Goal: Task Accomplishment & Management: Complete application form

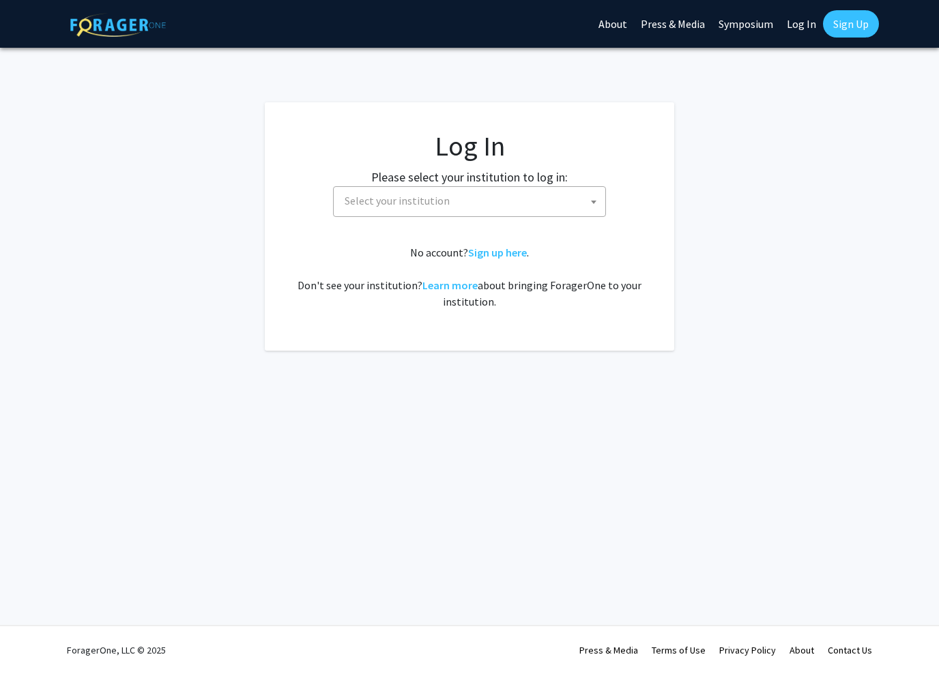
select select
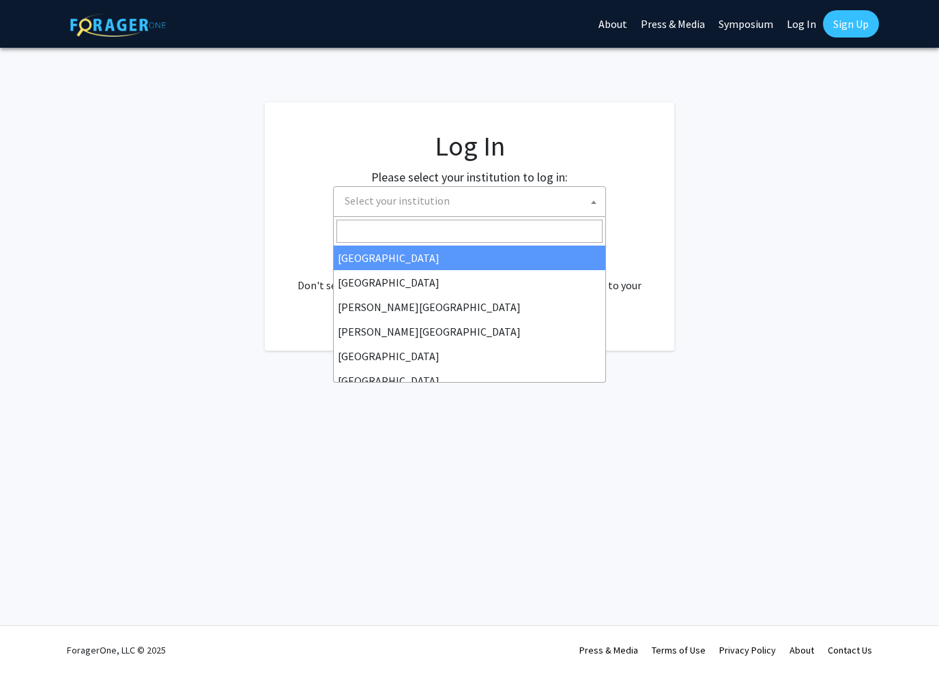
click at [487, 207] on span "Select your institution" at bounding box center [472, 201] width 266 height 28
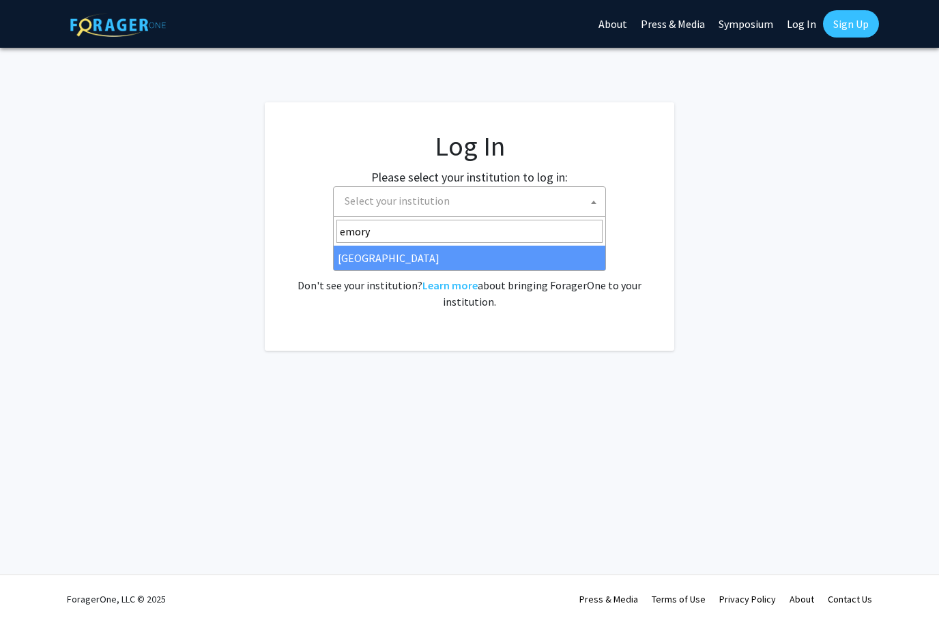
type input "emory"
select select "12"
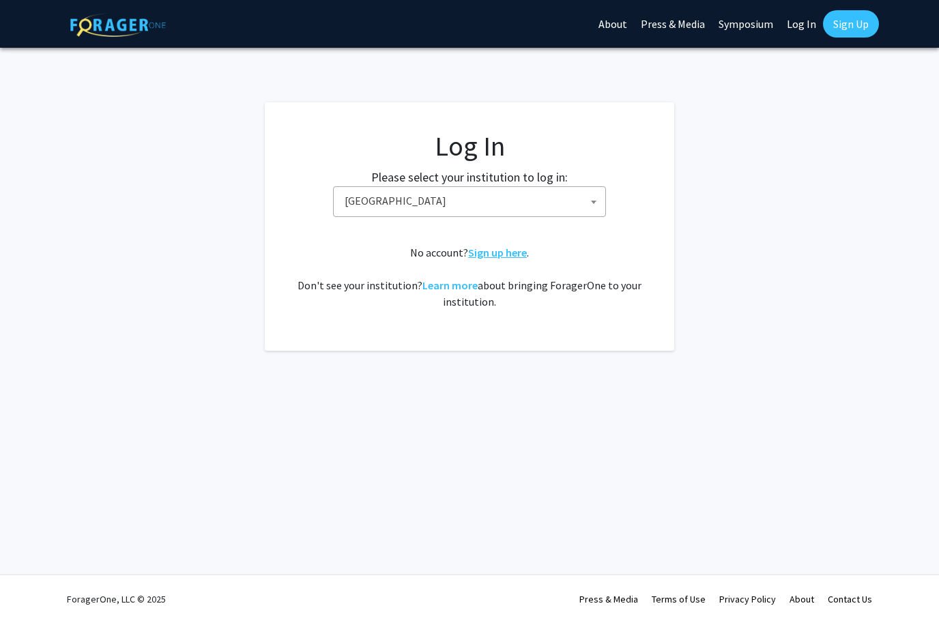
click at [507, 252] on link "Sign up here" at bounding box center [497, 253] width 59 height 14
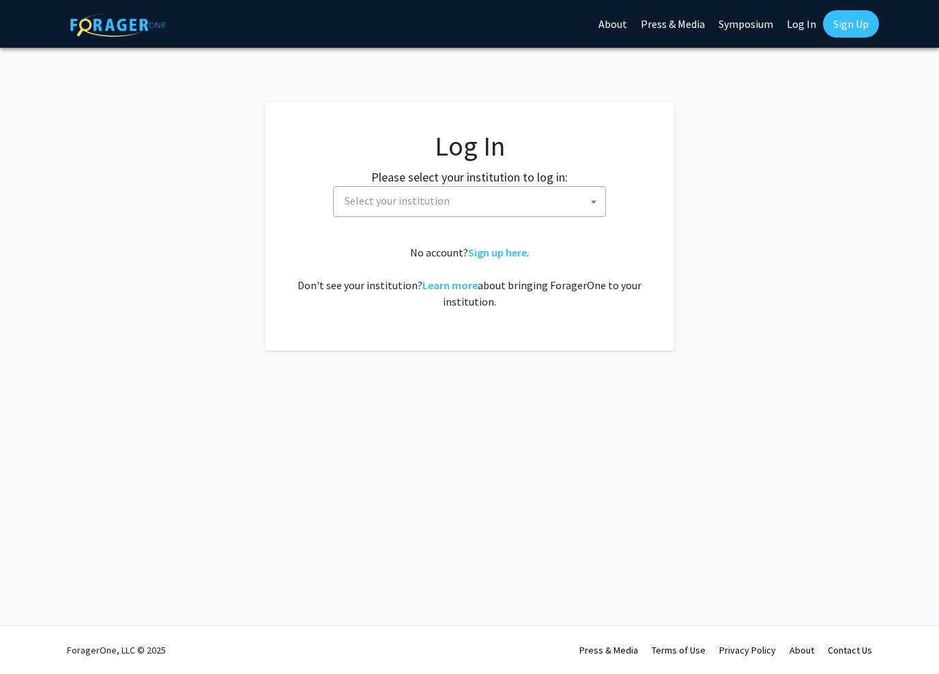
click at [525, 202] on span "Select your institution" at bounding box center [472, 201] width 266 height 28
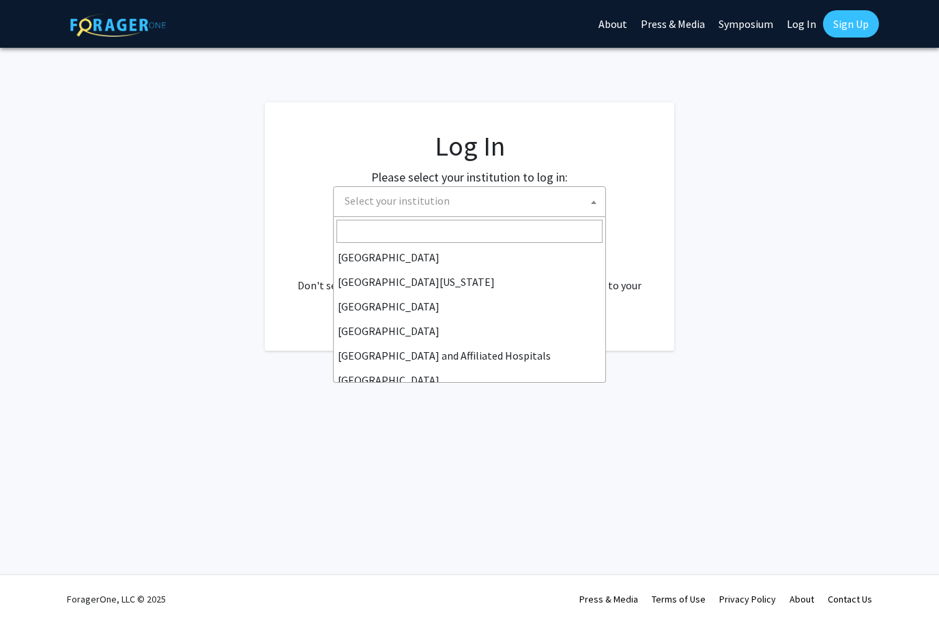
scroll to position [128, 0]
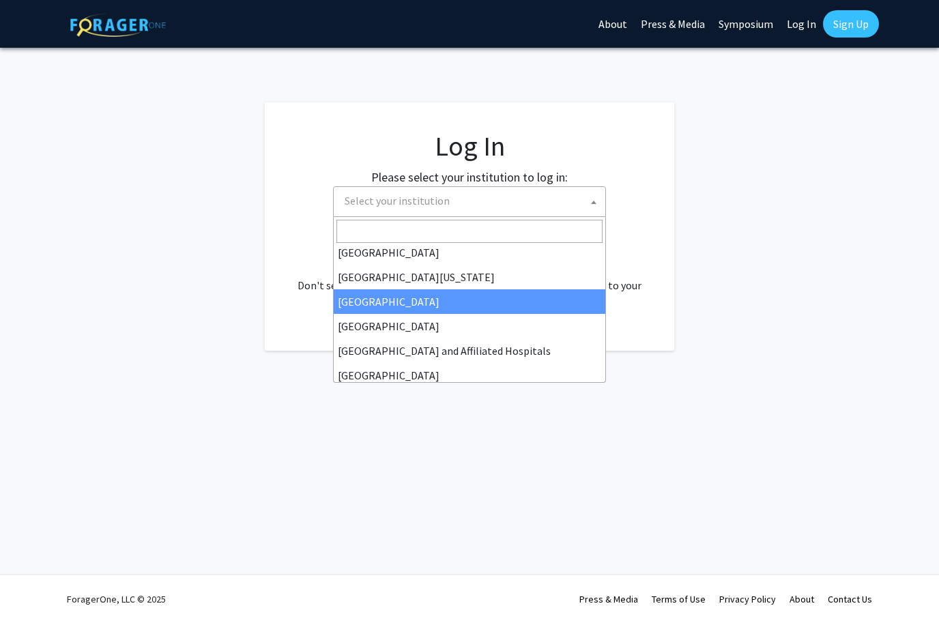
select select "12"
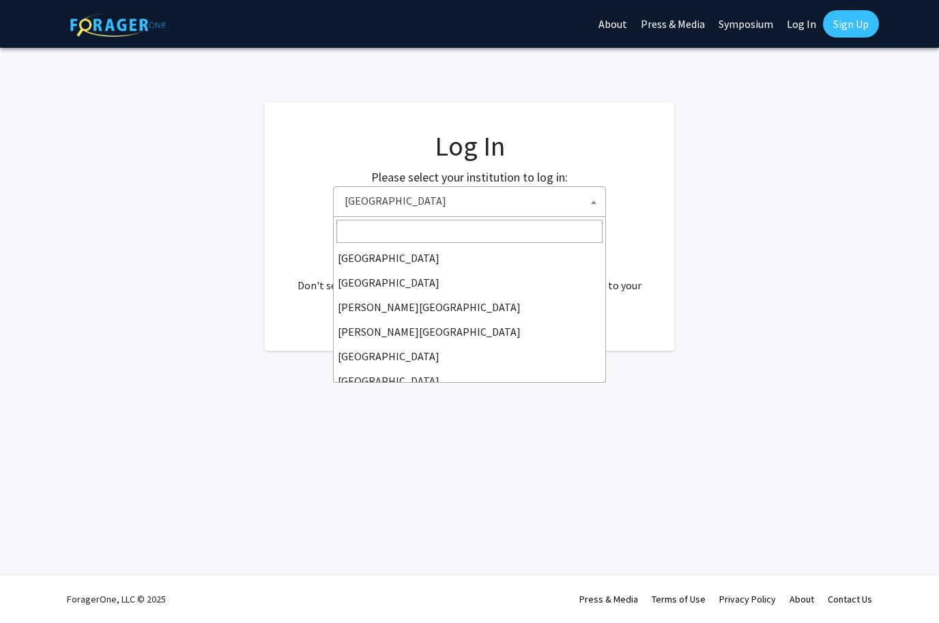
click at [594, 205] on span at bounding box center [594, 202] width 14 height 30
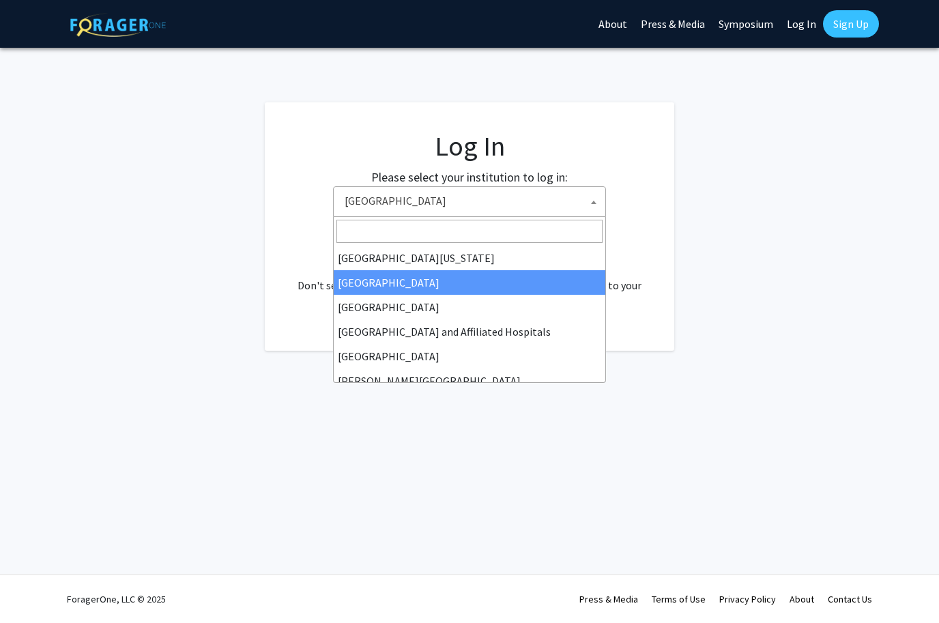
click at [552, 283] on div "No account? Sign up here . Don't see your institution? Learn more about bringin…" at bounding box center [469, 277] width 355 height 66
click at [596, 203] on b at bounding box center [593, 202] width 5 height 3
click at [527, 278] on div "No account? Sign up here . Don't see your institution? Learn more about bringin…" at bounding box center [469, 277] width 355 height 66
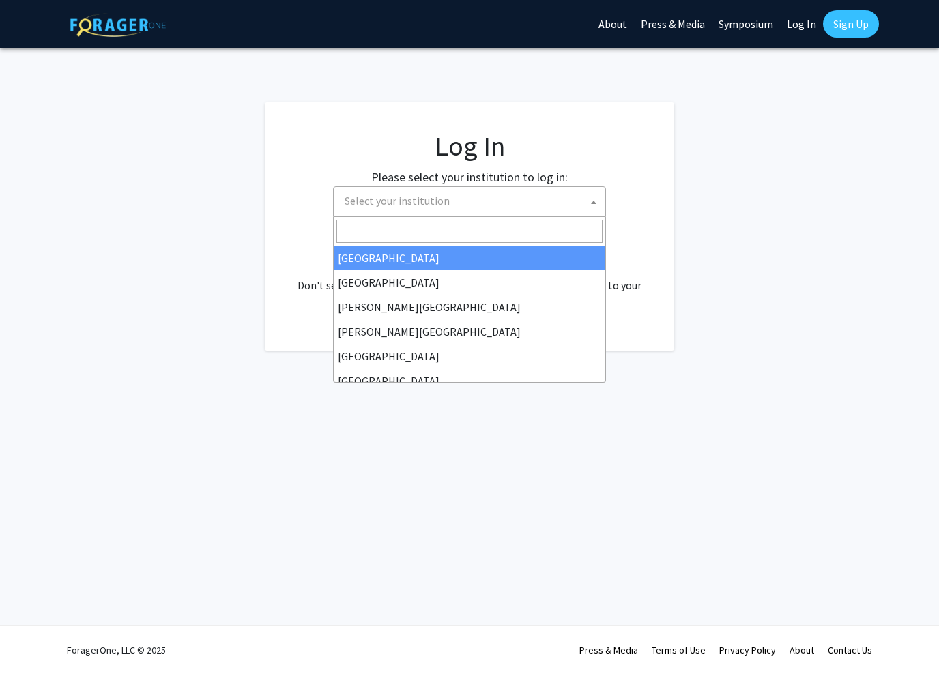
click at [575, 203] on span "Select your institution" at bounding box center [472, 201] width 266 height 28
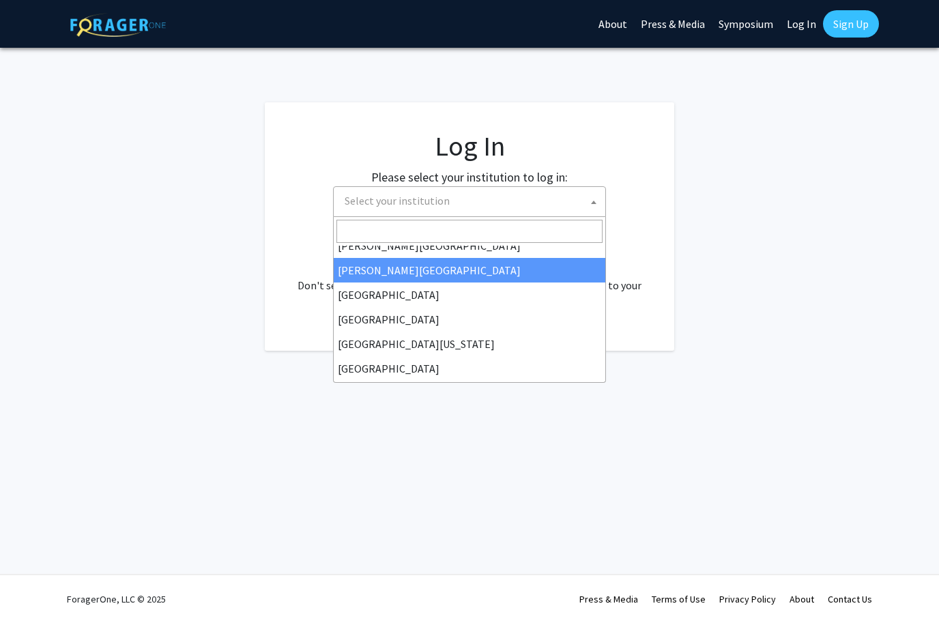
scroll to position [77, 0]
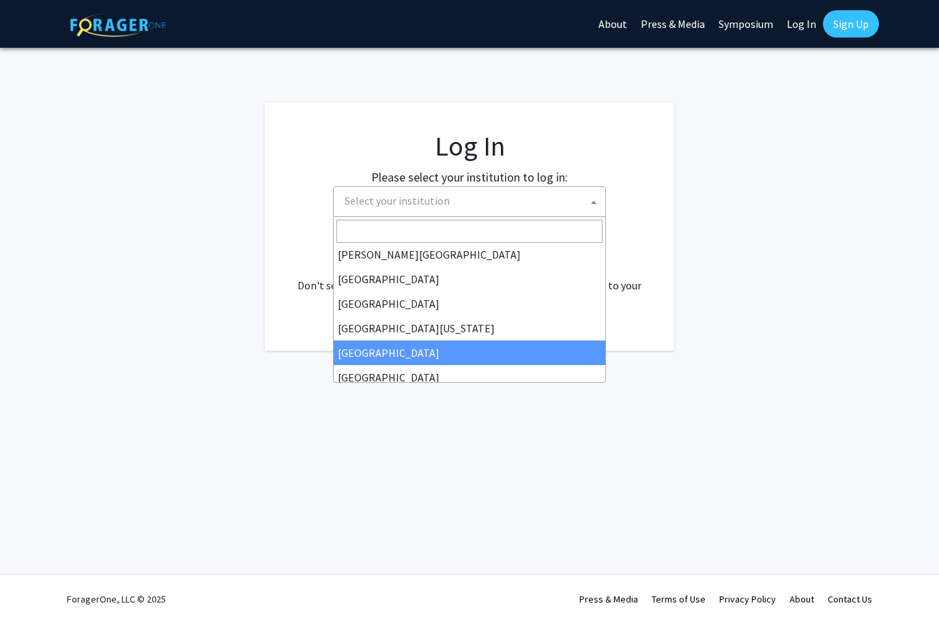
select select "12"
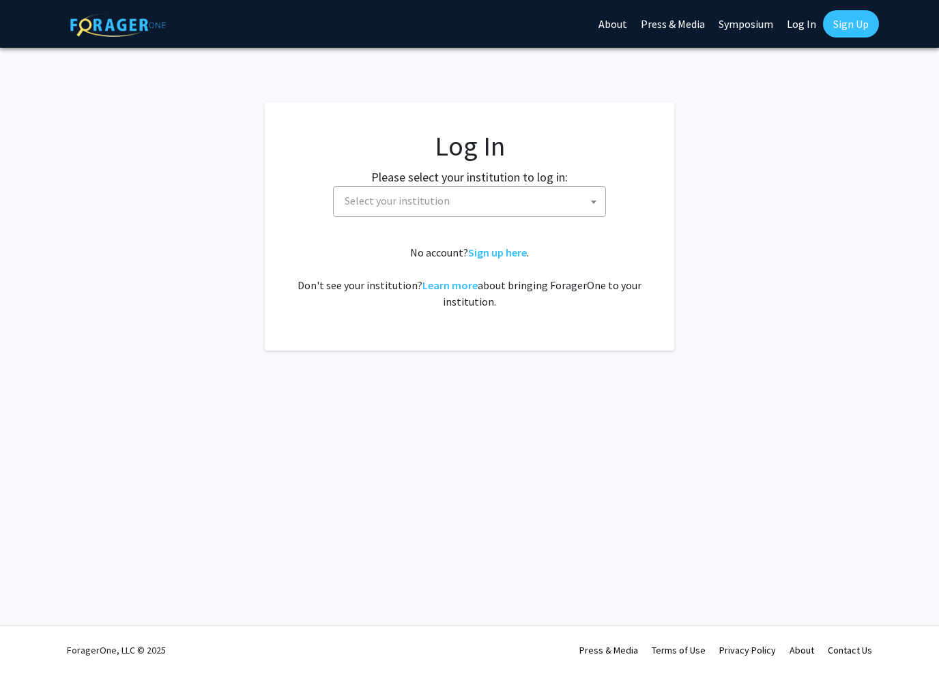
select select
